Goal: Navigation & Orientation: Find specific page/section

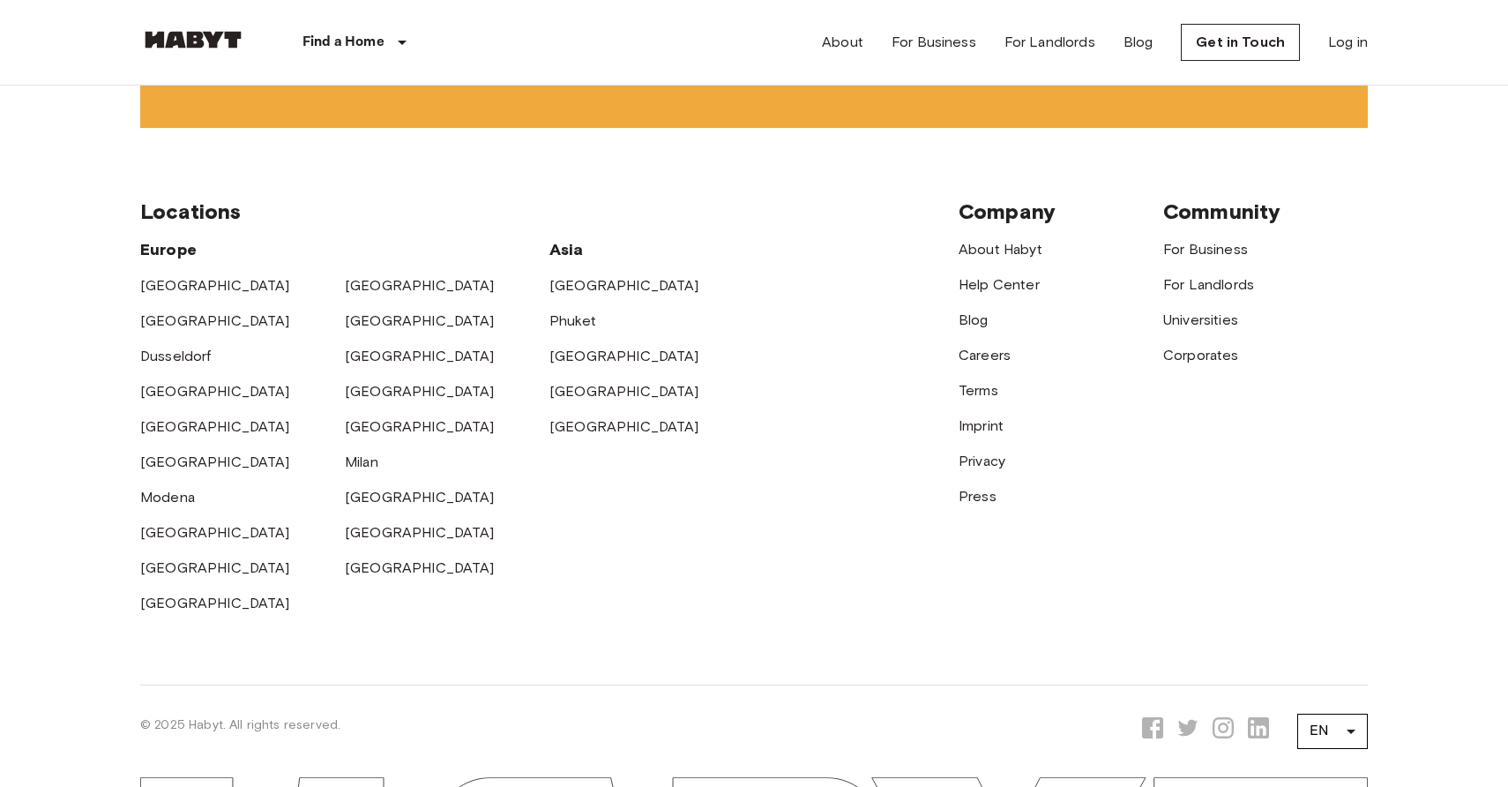
scroll to position [4630, 0]
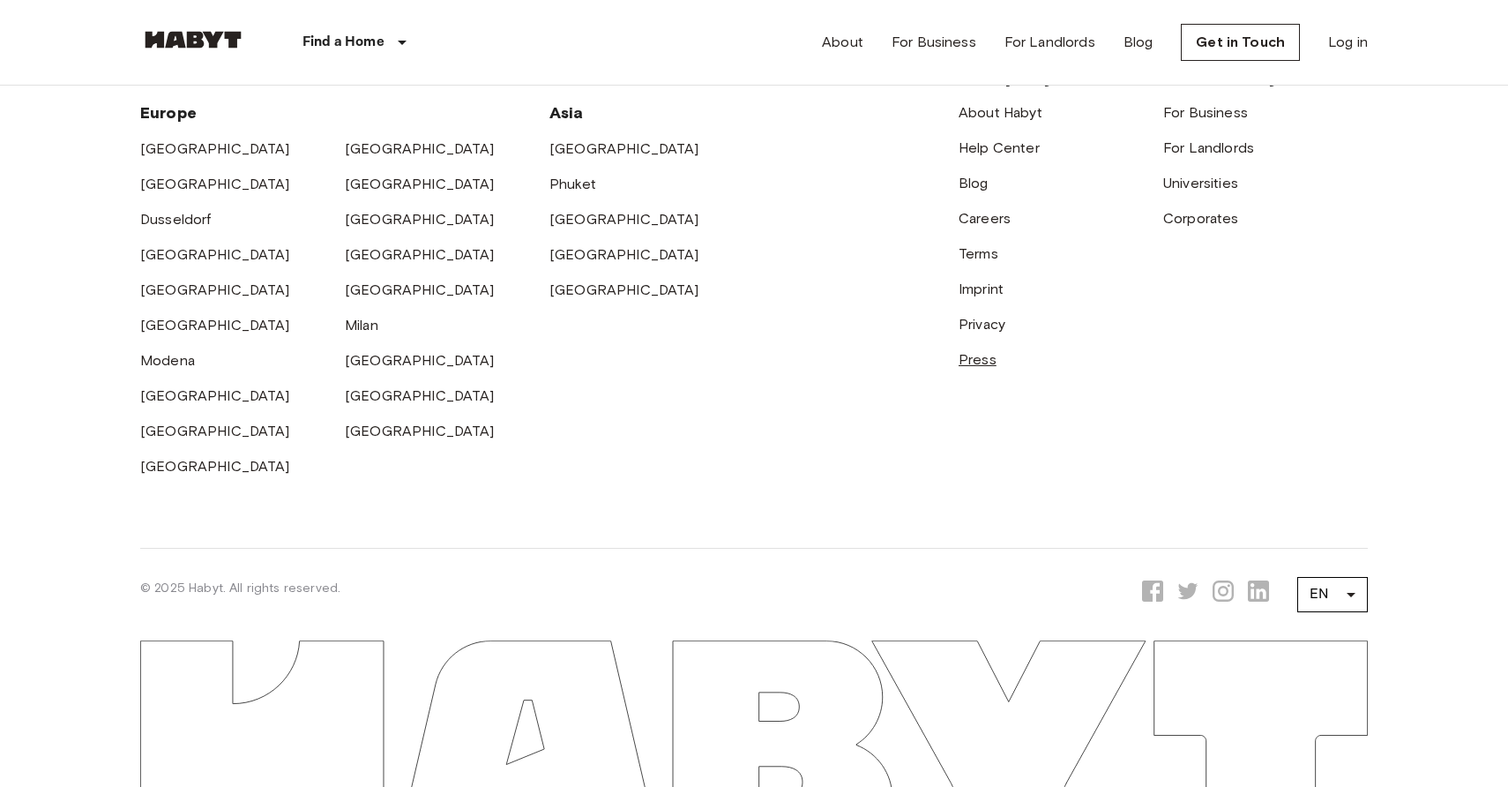
click at [982, 357] on link "Press" at bounding box center [978, 359] width 38 height 17
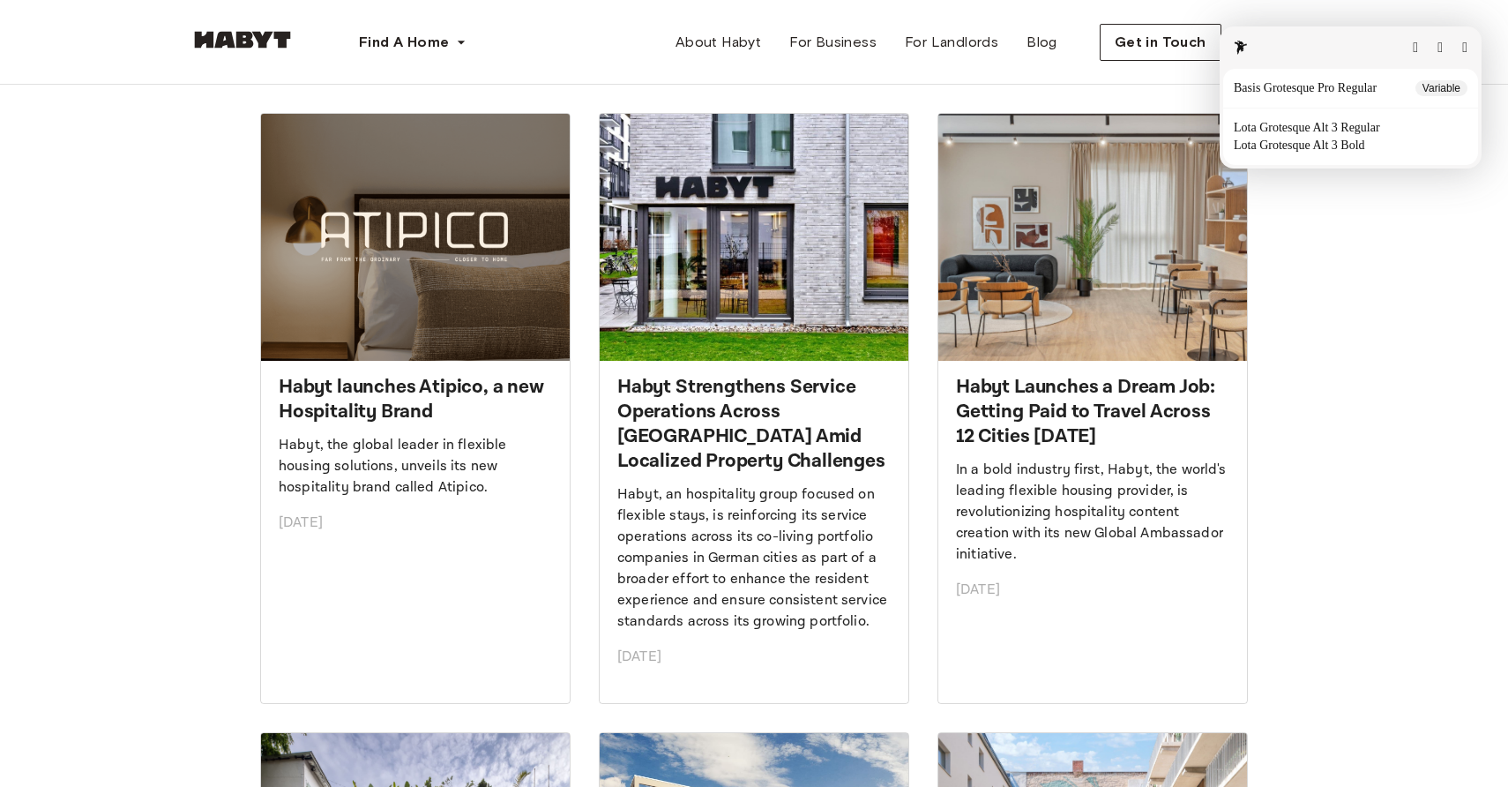
click at [1462, 41] on button "button" at bounding box center [1464, 48] width 5 height 14
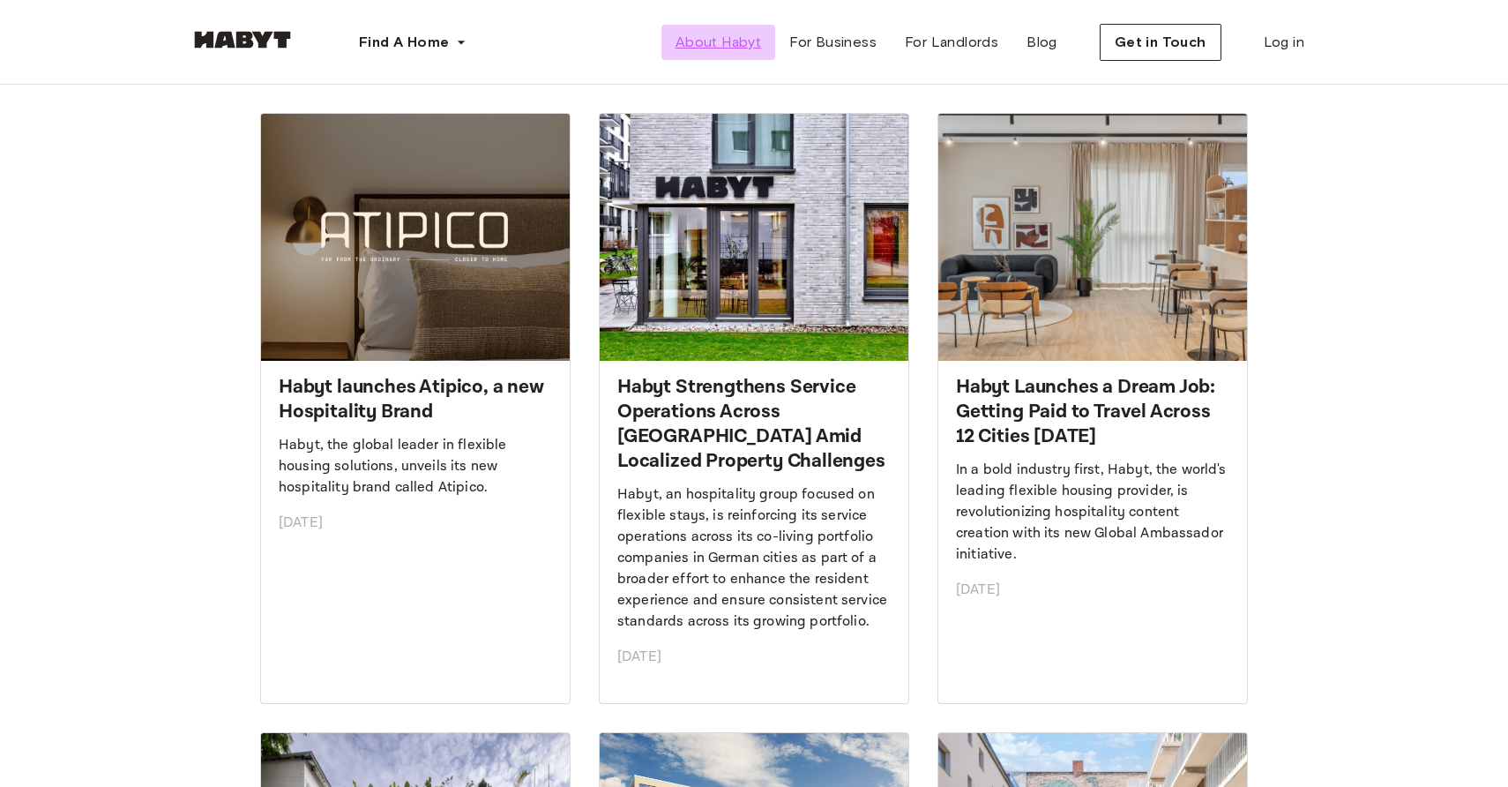
click at [734, 47] on span "About Habyt" at bounding box center [719, 42] width 86 height 21
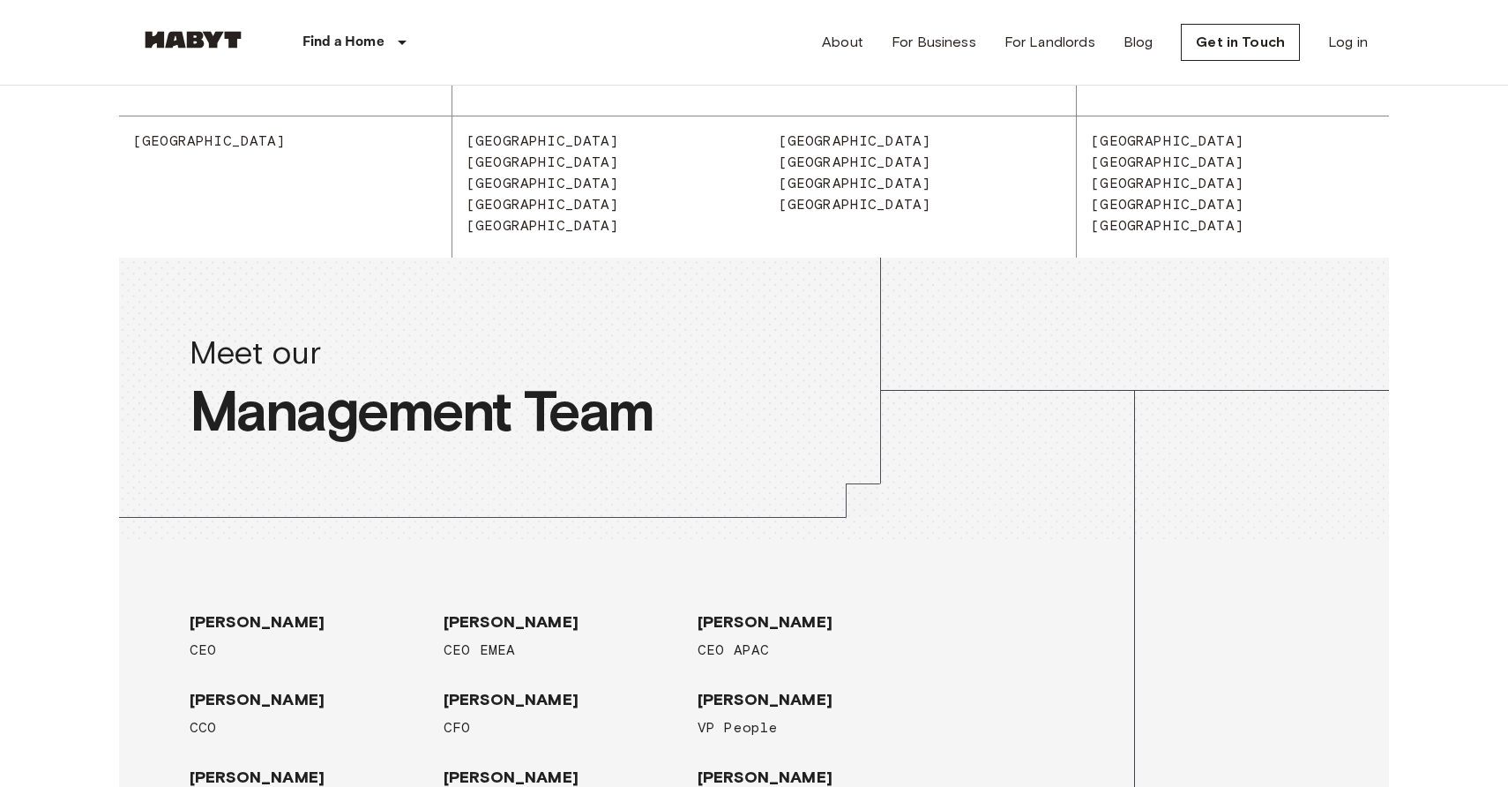
scroll to position [2760, 0]
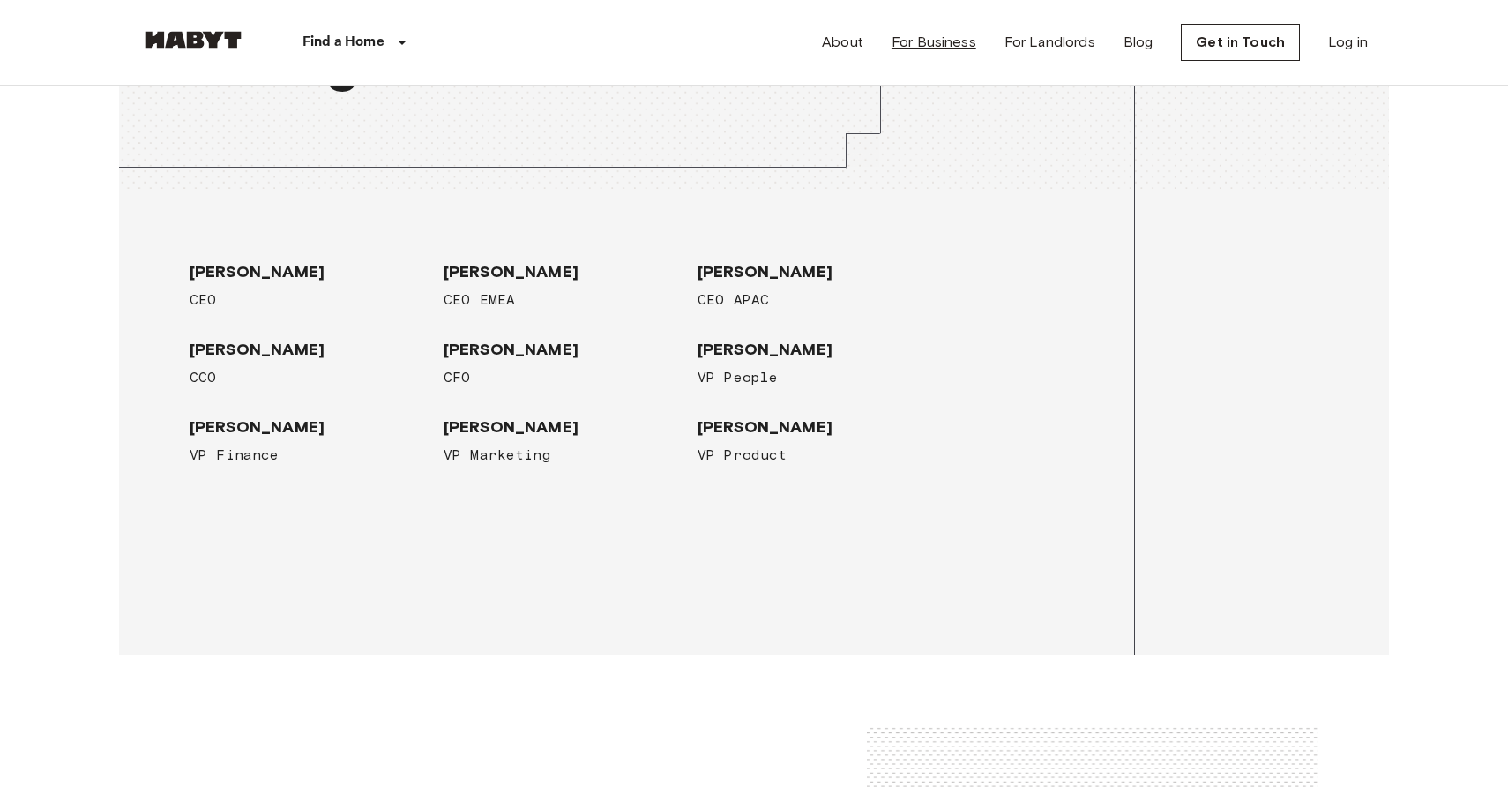
click at [927, 40] on link "For Business" at bounding box center [934, 42] width 85 height 21
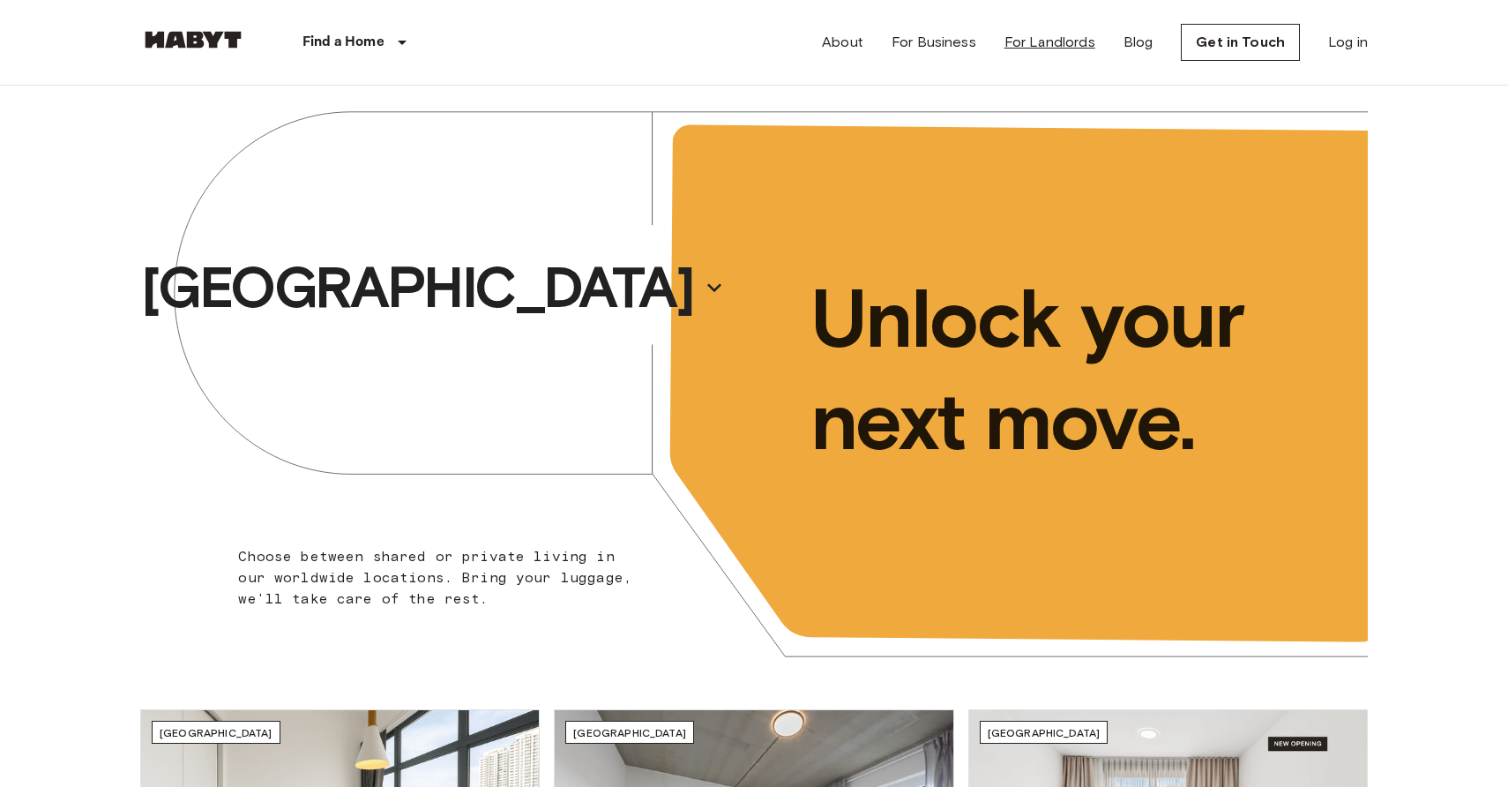
click at [1067, 39] on link "For Landlords" at bounding box center [1050, 42] width 91 height 21
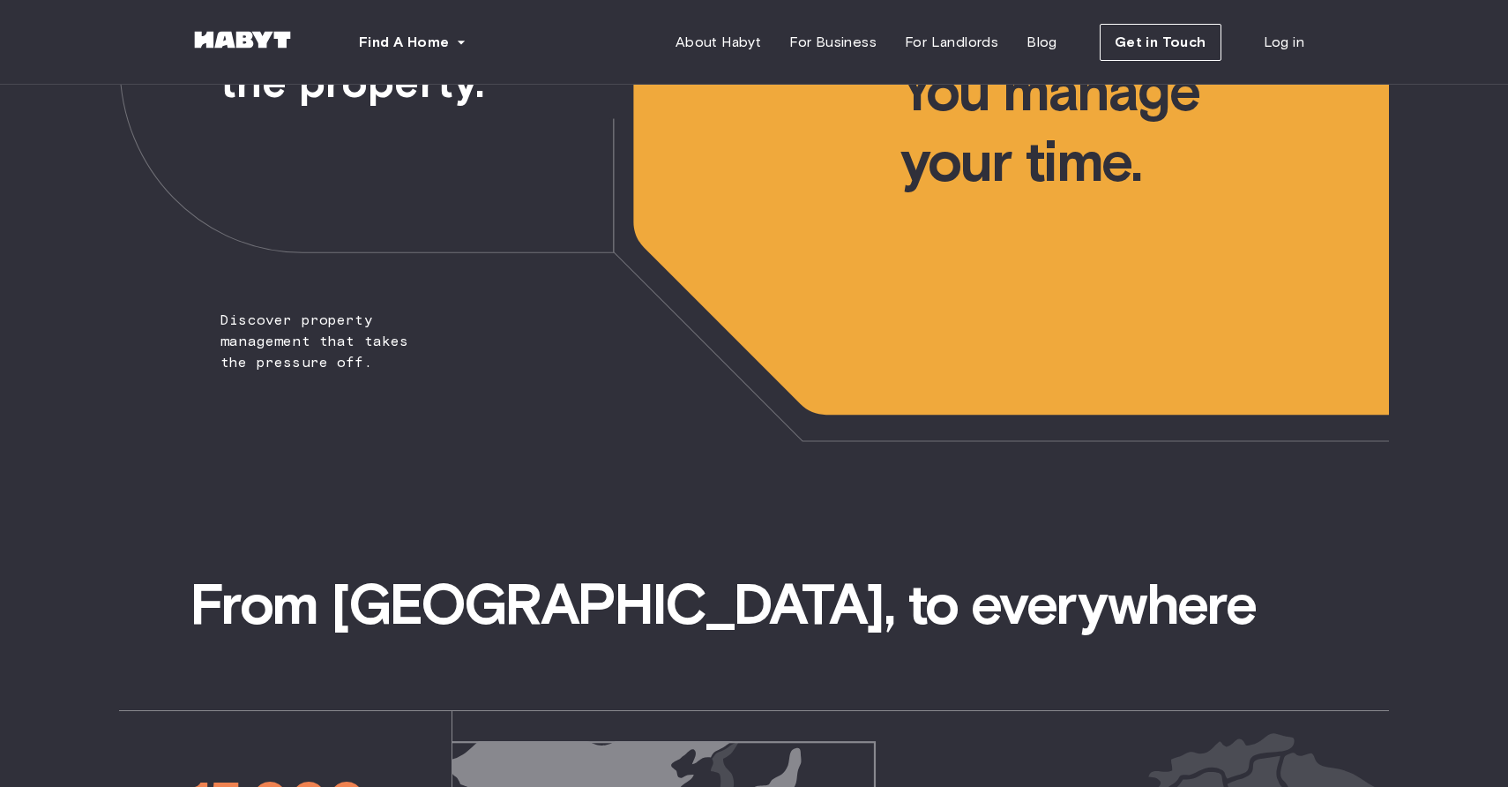
scroll to position [231, 0]
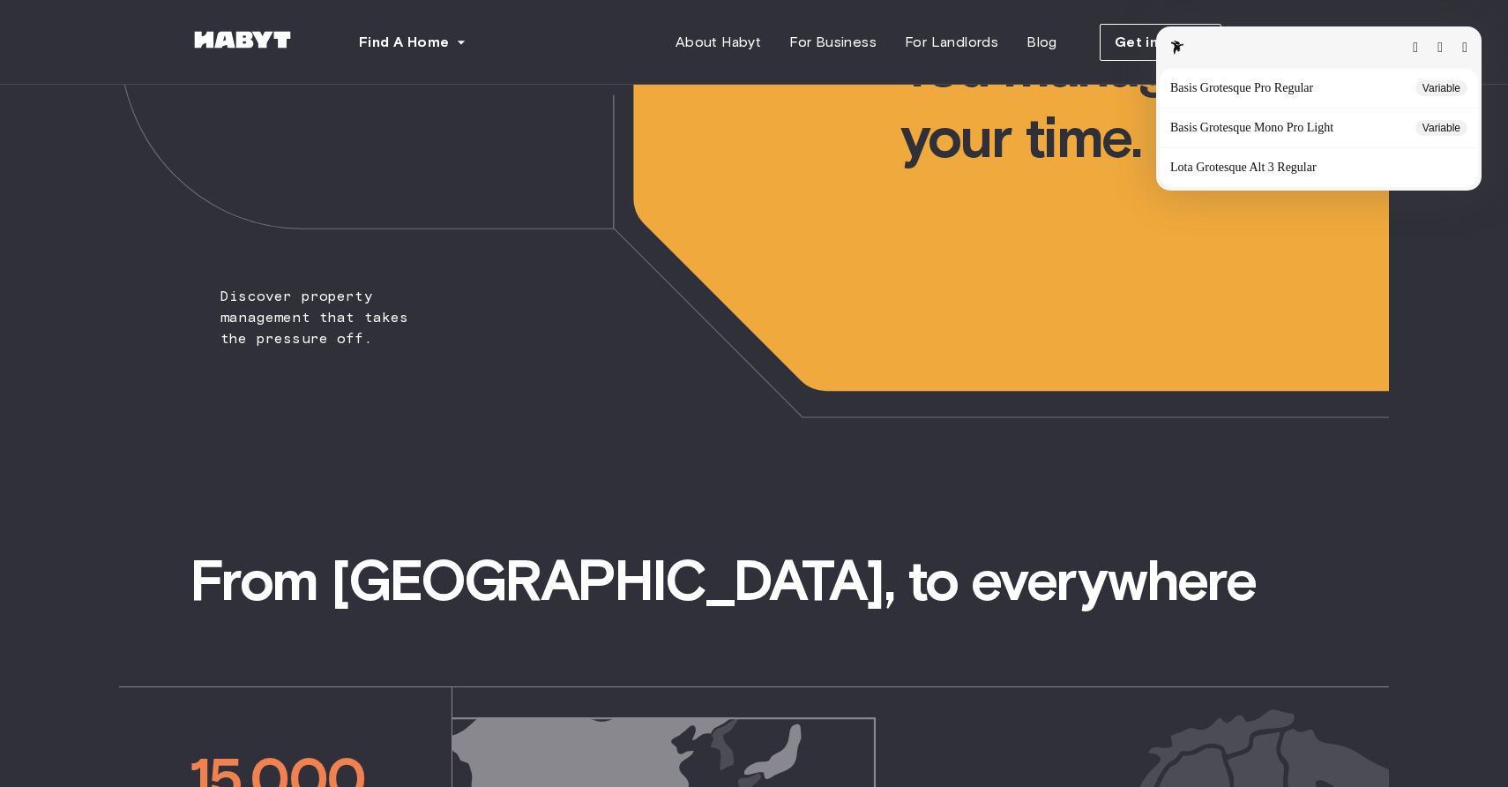
click at [236, 35] on span "Discover property management that takes the pressure off." at bounding box center [281, 102] width 324 height 496
click at [1466, 47] on button "button" at bounding box center [1464, 48] width 5 height 14
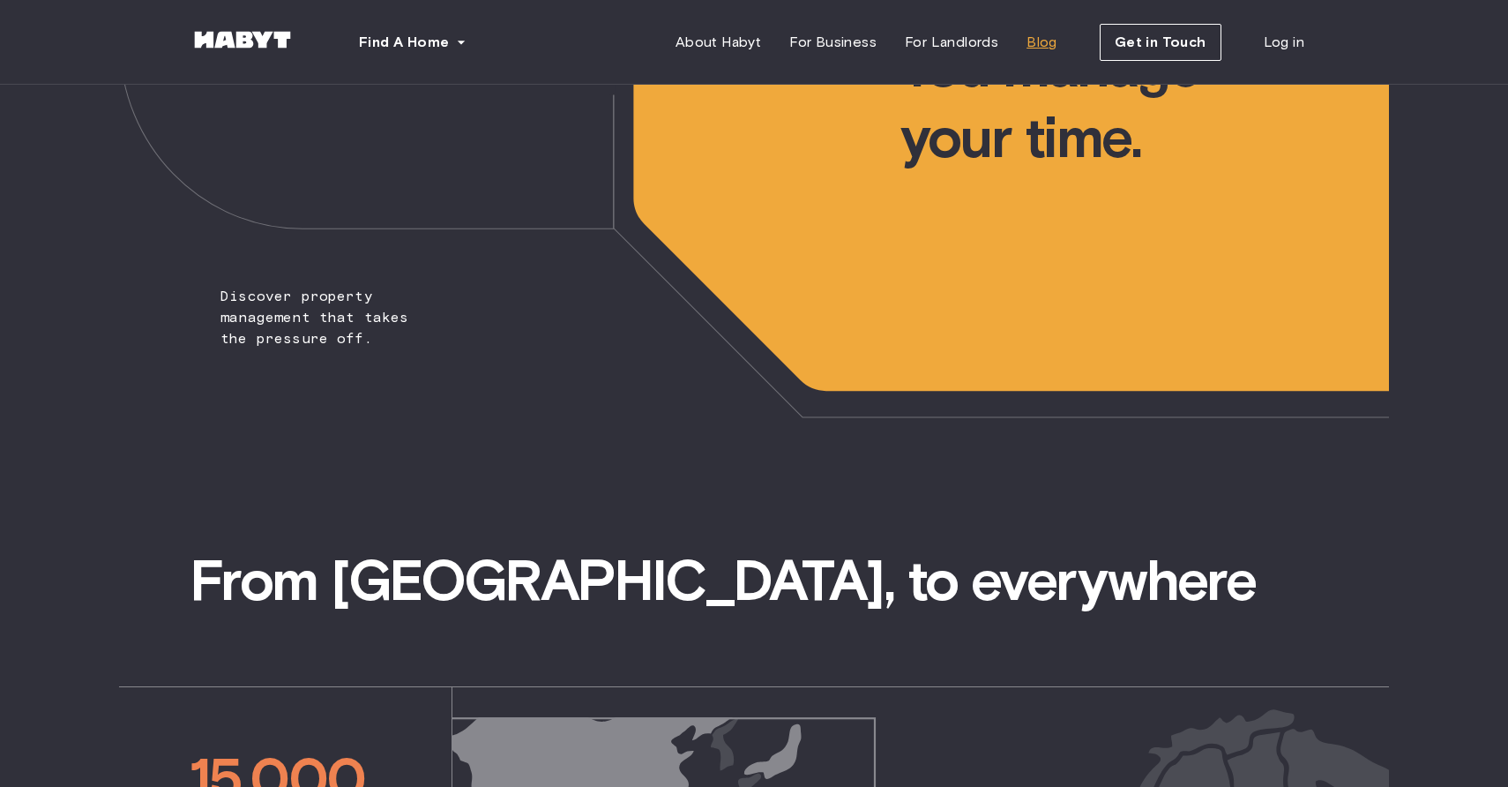
click at [1043, 42] on span "Blog" at bounding box center [1042, 42] width 31 height 21
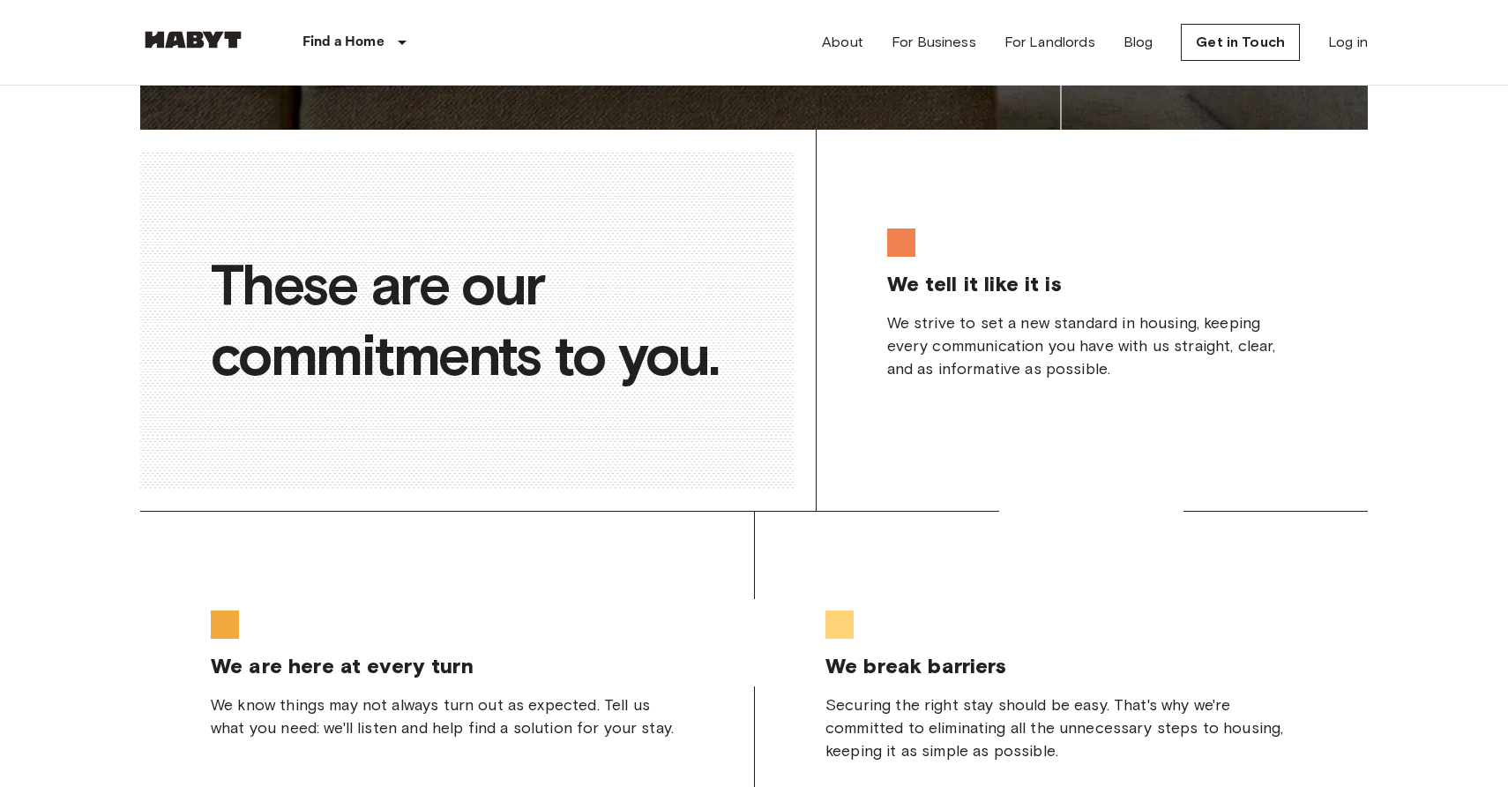
scroll to position [3235, 0]
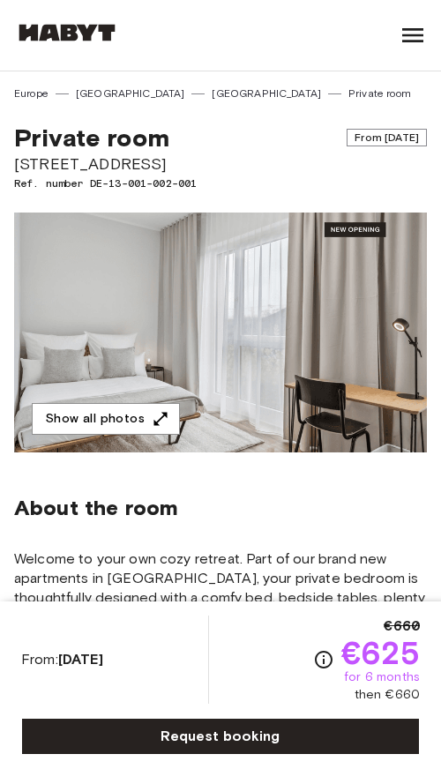
click at [418, 41] on icon at bounding box center [412, 35] width 21 height 14
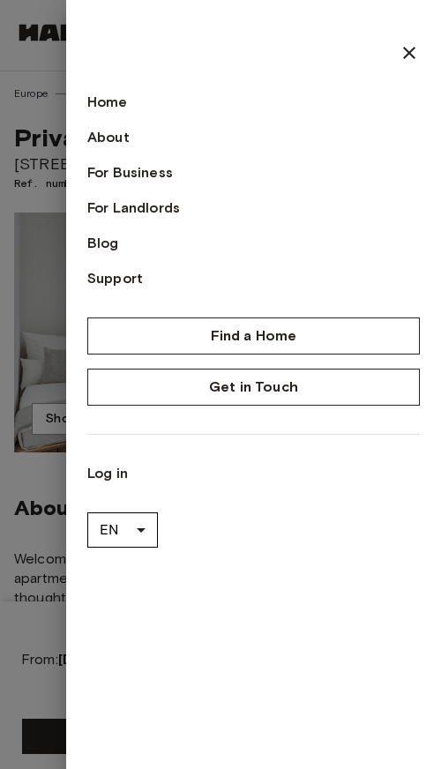
click at [409, 42] on icon at bounding box center [409, 52] width 21 height 21
